Goal: Subscribe to service/newsletter: Subscribe to service/newsletter

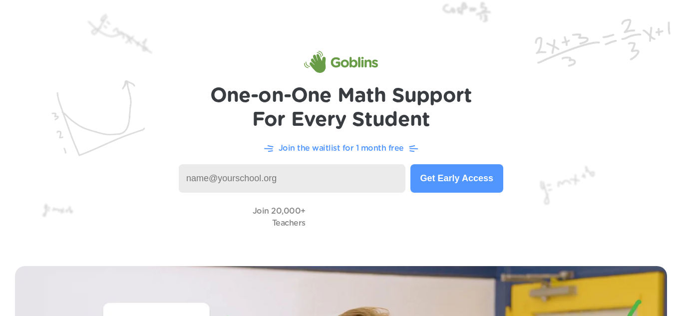
click at [619, 102] on img at bounding box center [341, 125] width 682 height 251
click at [322, 153] on p "Join the waitlist for 1 month free" at bounding box center [341, 148] width 125 height 12
click at [312, 177] on input at bounding box center [292, 178] width 227 height 28
click at [299, 185] on input at bounding box center [292, 178] width 227 height 28
type input "t"
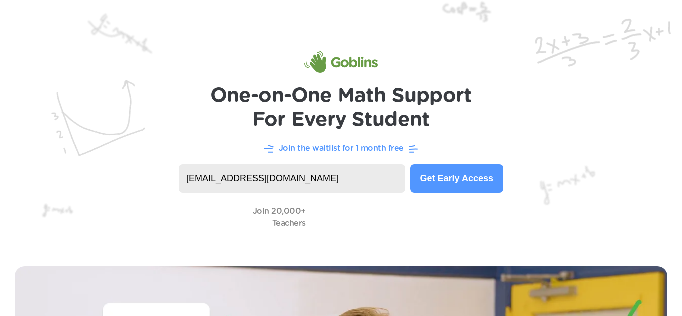
type input "[EMAIL_ADDRESS][DOMAIN_NAME]"
click at [459, 175] on button "Get Early Access" at bounding box center [457, 178] width 93 height 28
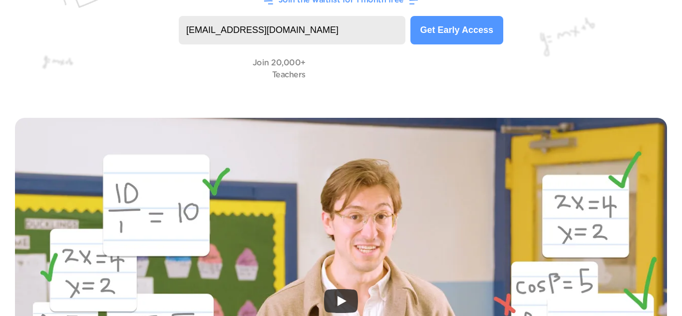
scroll to position [146, 0]
